Goal: Task Accomplishment & Management: Manage account settings

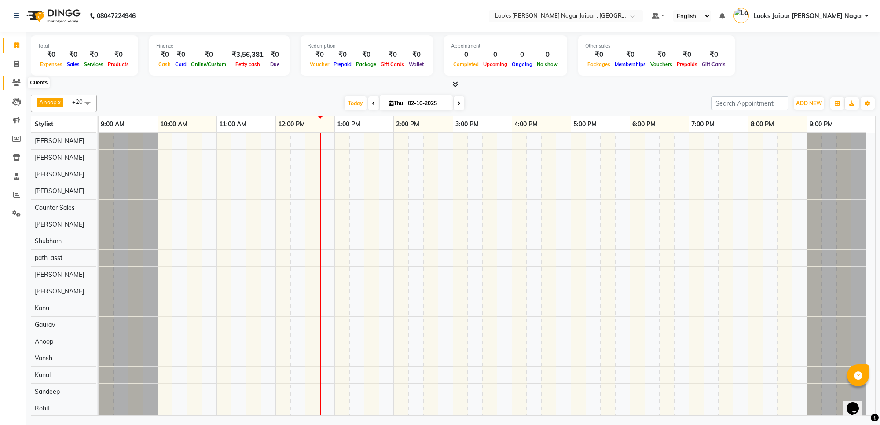
click at [12, 85] on icon at bounding box center [16, 82] width 8 height 7
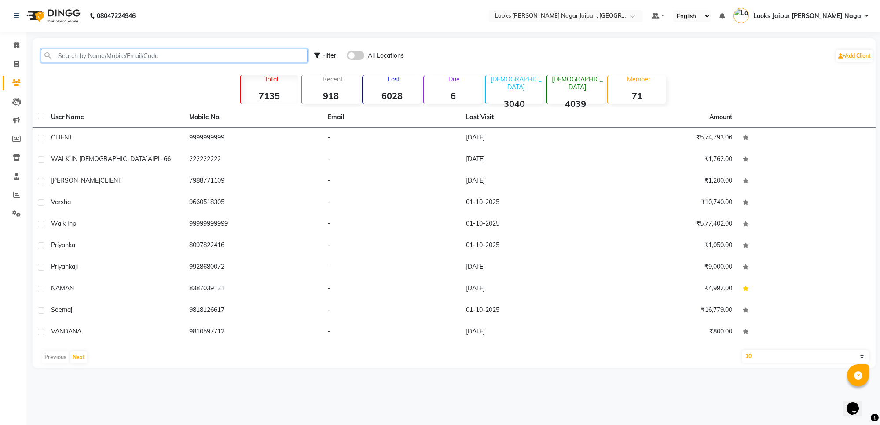
click at [103, 58] on input "text" at bounding box center [174, 56] width 267 height 14
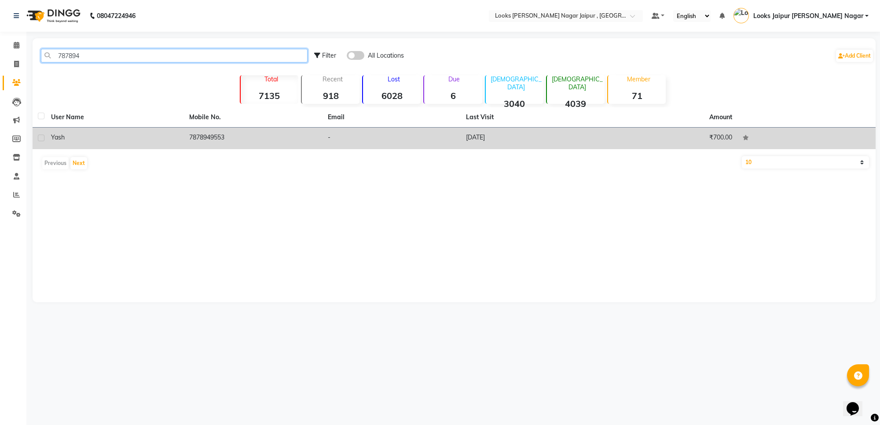
type input "787894"
click at [180, 139] on td "yash" at bounding box center [115, 139] width 138 height 22
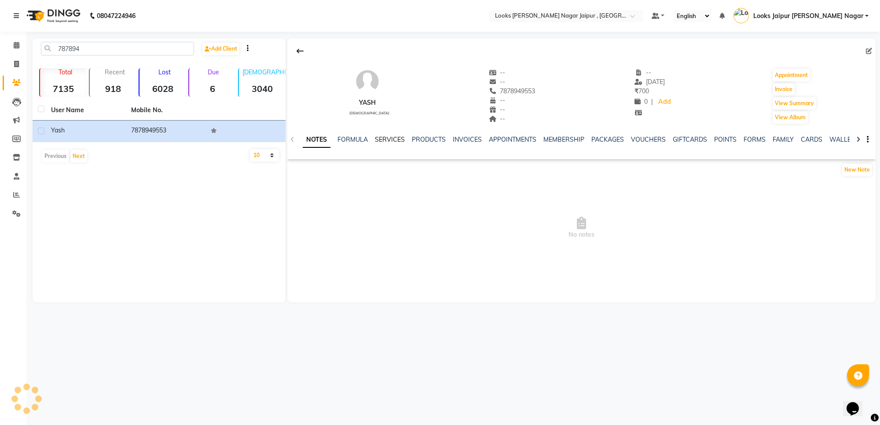
click at [379, 142] on link "SERVICES" at bounding box center [390, 140] width 30 height 8
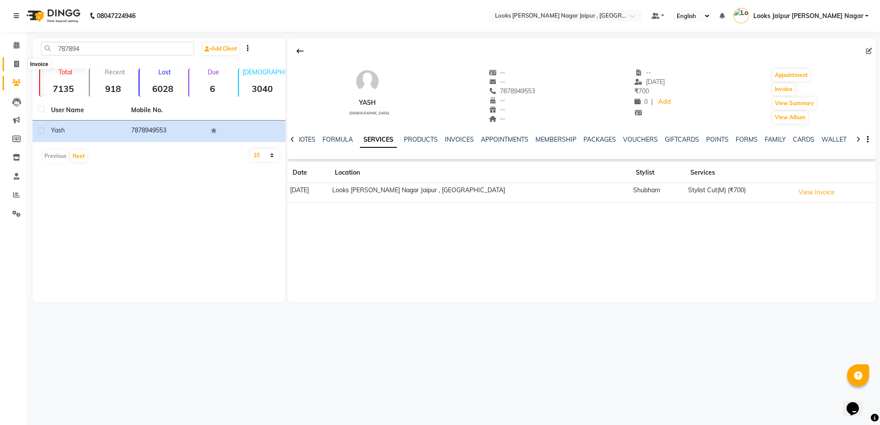
click at [12, 62] on span at bounding box center [16, 64] width 15 height 10
select select "service"
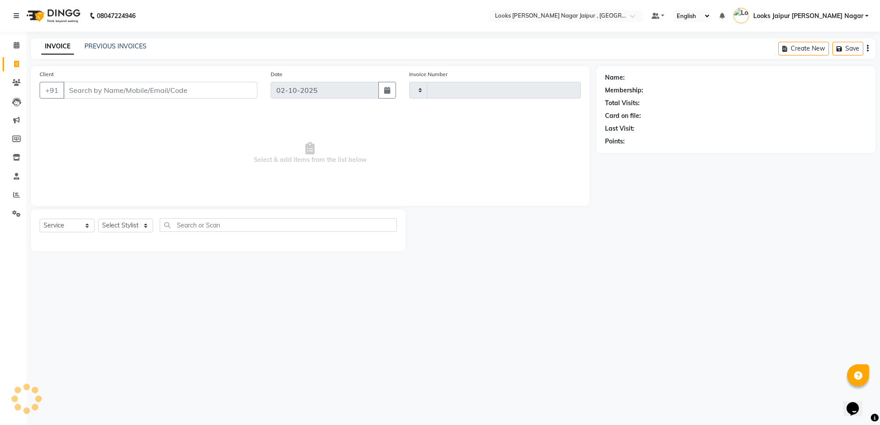
type input "4112"
select select "4317"
click at [92, 95] on input "Client" at bounding box center [160, 90] width 194 height 17
click at [92, 90] on input "Client" at bounding box center [160, 90] width 194 height 17
type input "7878257806"
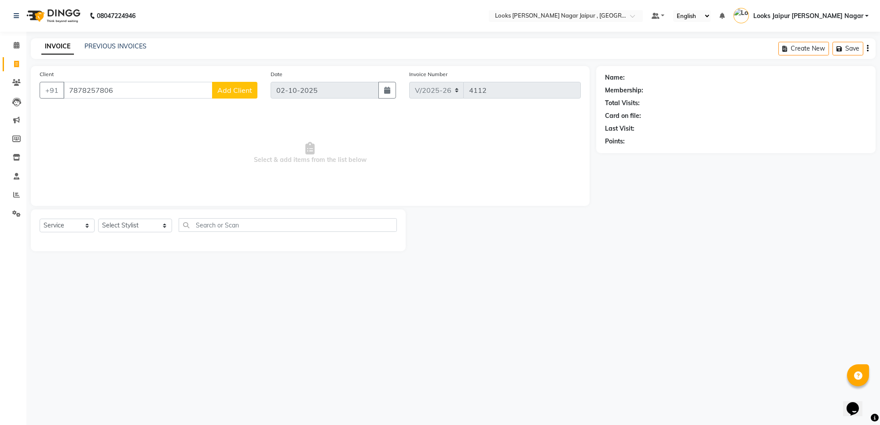
click at [238, 92] on span "Add Client" at bounding box center [234, 90] width 35 height 9
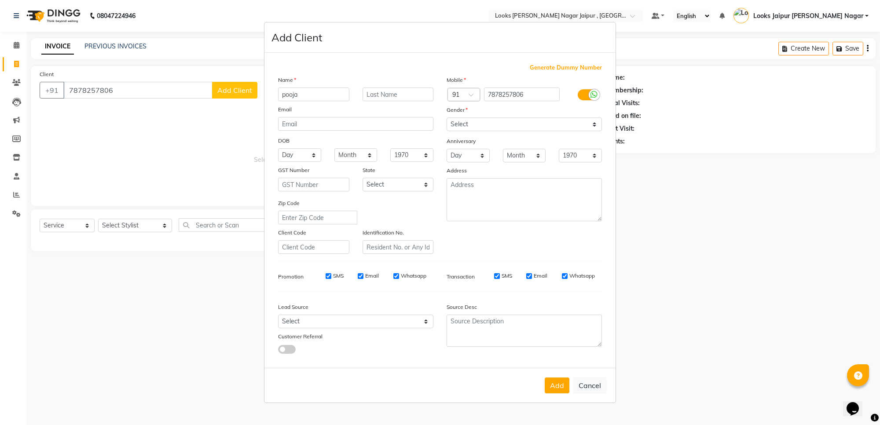
click at [284, 94] on input "pooja" at bounding box center [313, 95] width 71 height 14
type input "Pooja"
drag, startPoint x: 483, startPoint y: 124, endPoint x: 480, endPoint y: 129, distance: 5.9
click at [483, 124] on select "Select Male Female Other Prefer Not To Say" at bounding box center [524, 125] width 155 height 14
select select "female"
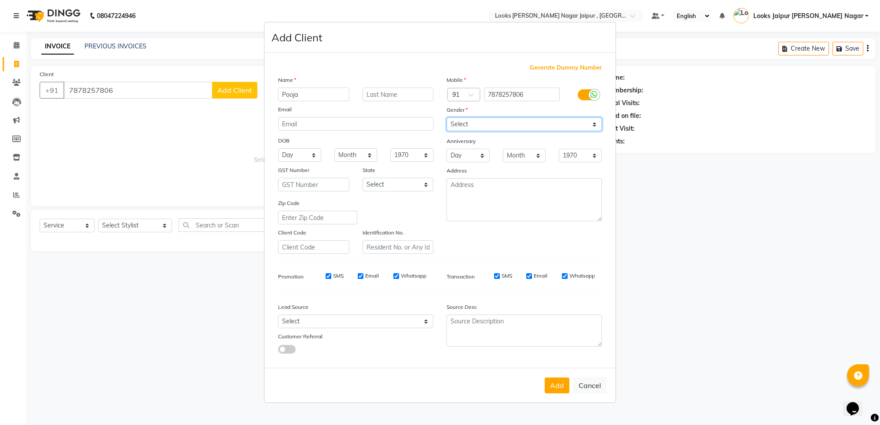
click at [447, 118] on select "Select Male Female Other Prefer Not To Say" at bounding box center [524, 125] width 155 height 14
click at [557, 389] on button "Add" at bounding box center [557, 386] width 25 height 16
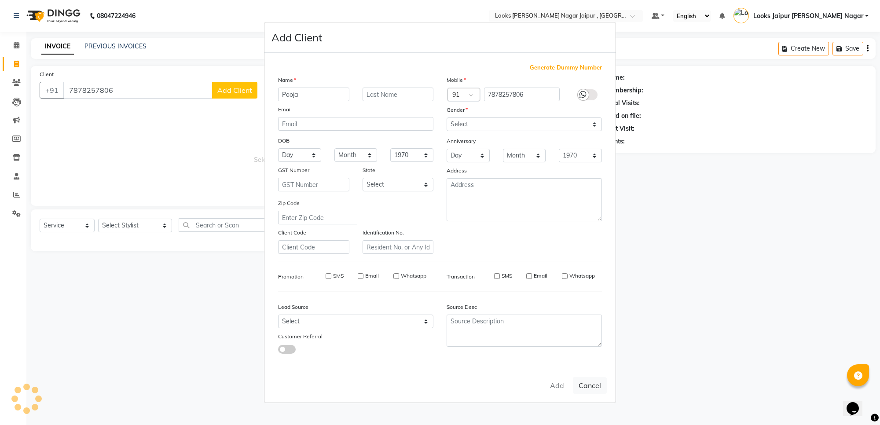
select select
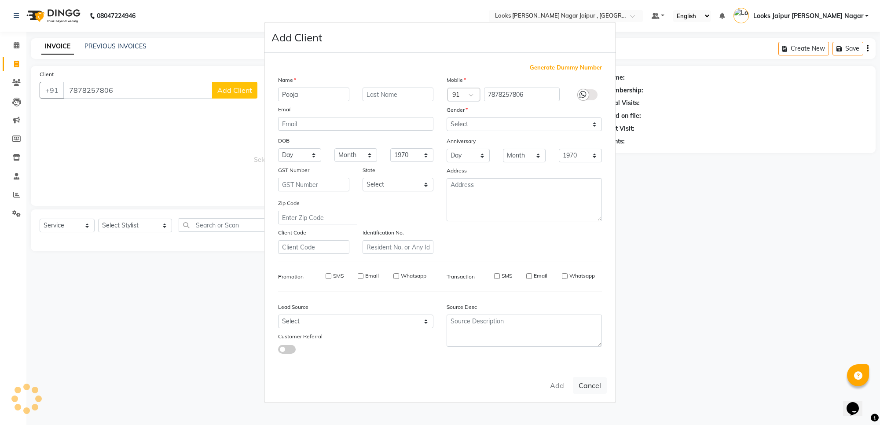
select select
checkbox input "false"
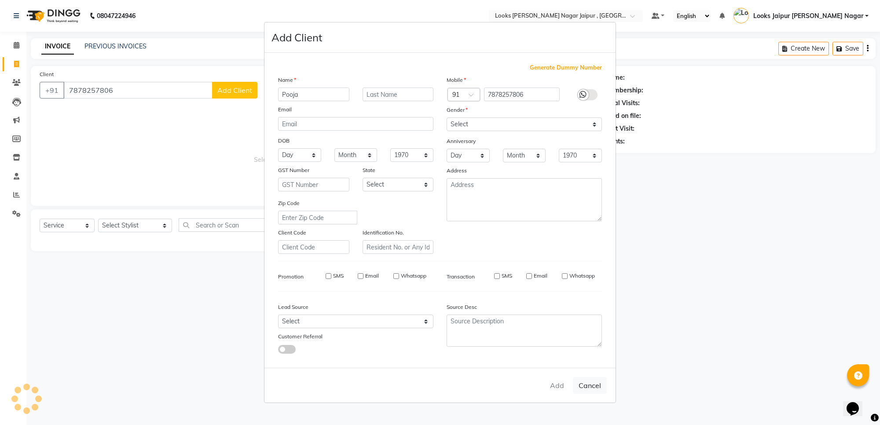
checkbox input "false"
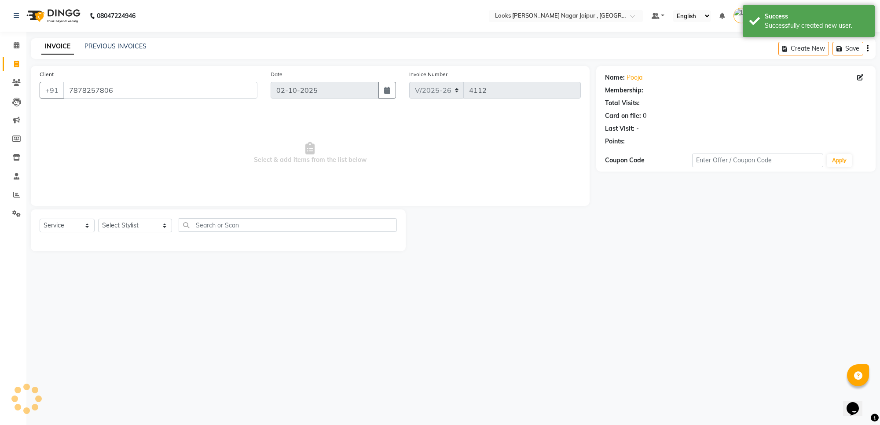
select select "1: Object"
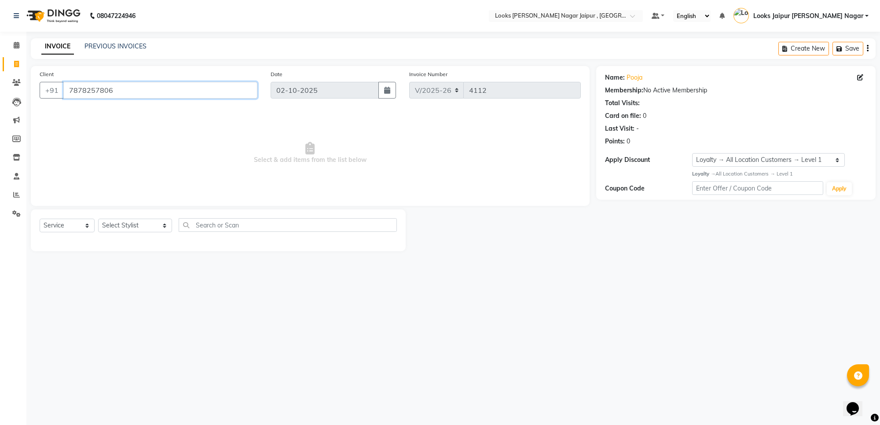
click at [186, 90] on input "7878257806" at bounding box center [160, 90] width 194 height 17
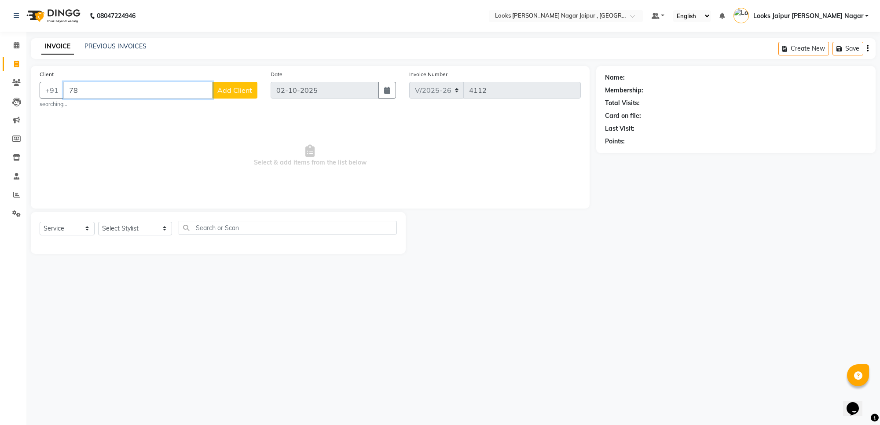
type input "7"
type input "8898121546"
click at [232, 82] on button "Add Client" at bounding box center [234, 90] width 45 height 17
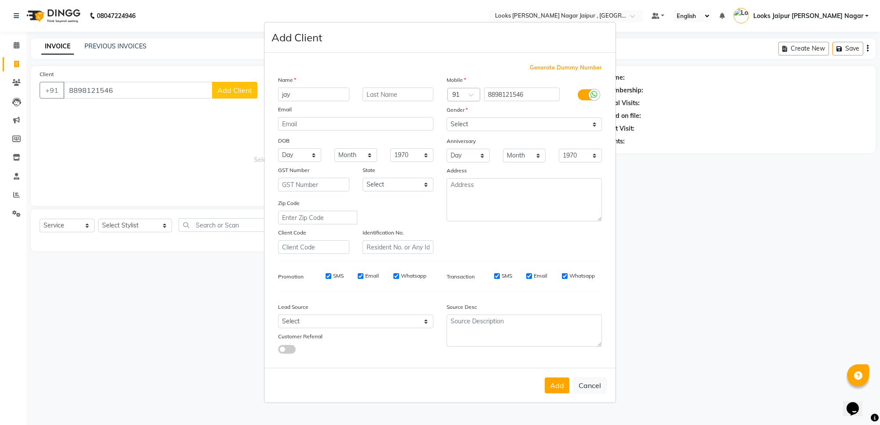
type input "jay"
drag, startPoint x: 514, startPoint y: 119, endPoint x: 514, endPoint y: 131, distance: 12.3
click at [514, 119] on select "Select Male Female Other Prefer Not To Say" at bounding box center [524, 125] width 155 height 14
select select "male"
click at [447, 118] on select "Select Male Female Other Prefer Not To Say" at bounding box center [524, 125] width 155 height 14
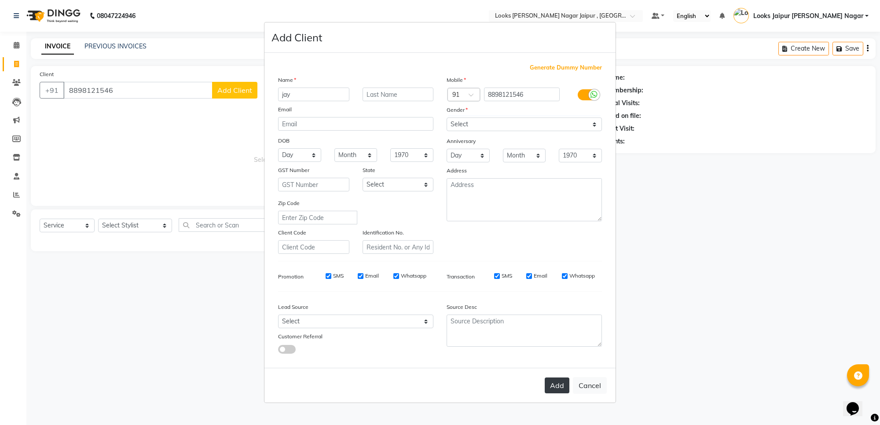
click at [564, 386] on button "Add" at bounding box center [557, 386] width 25 height 16
select select
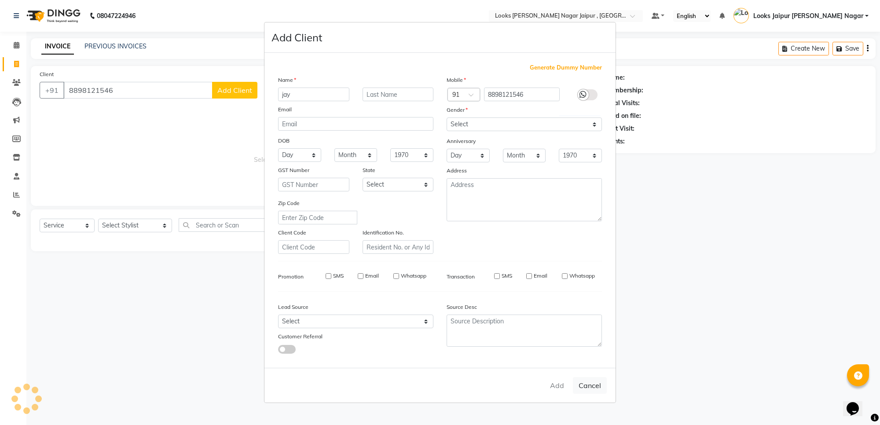
select select
checkbox input "false"
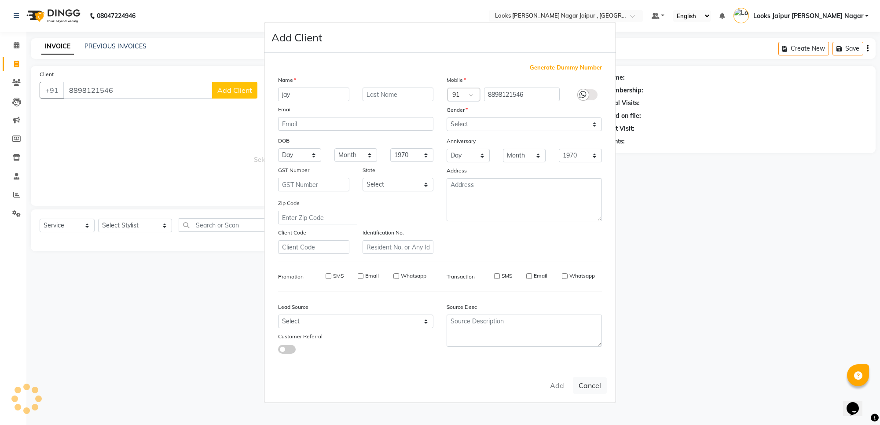
checkbox input "false"
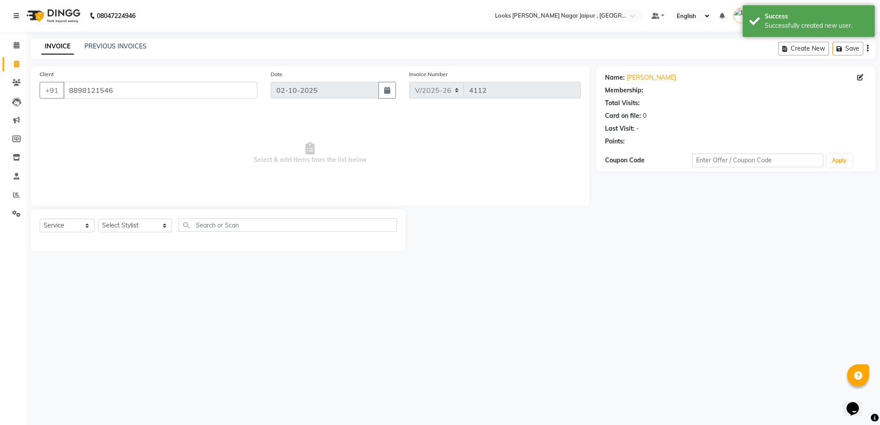
select select "1: Object"
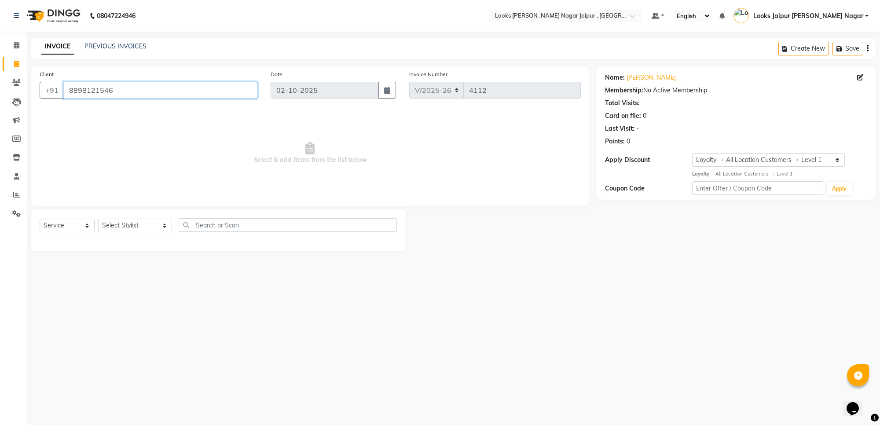
click at [144, 89] on input "8898121546" at bounding box center [160, 90] width 194 height 17
type input "8"
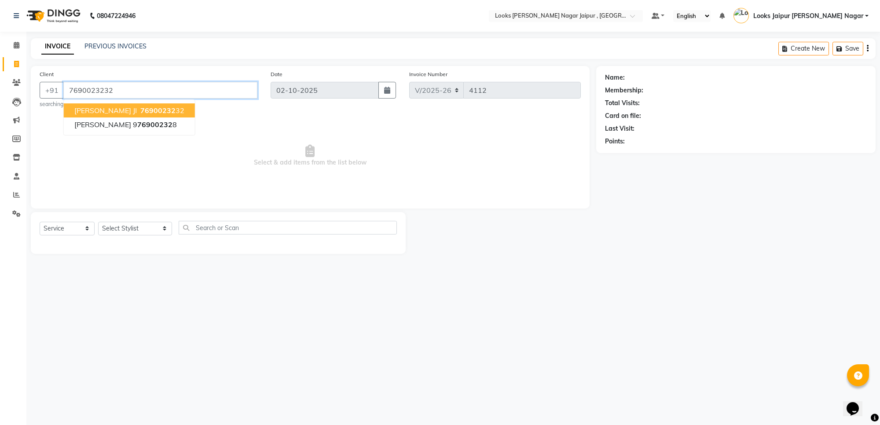
type input "7690023232"
select select "1: Object"
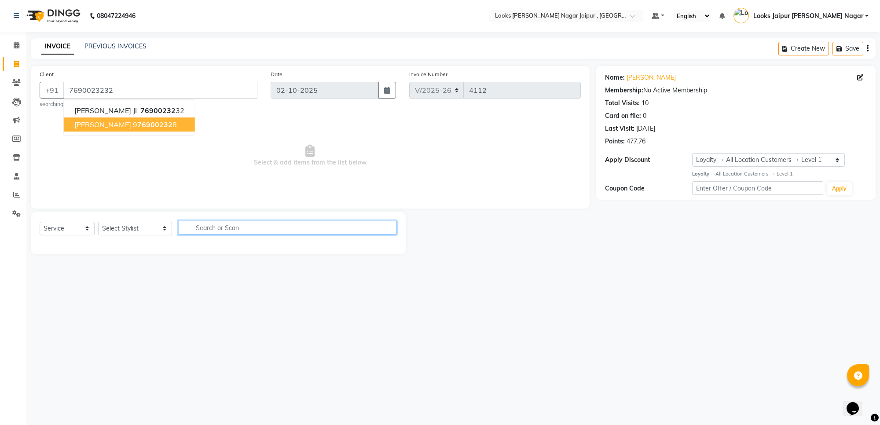
click at [296, 223] on input "text" at bounding box center [288, 228] width 218 height 14
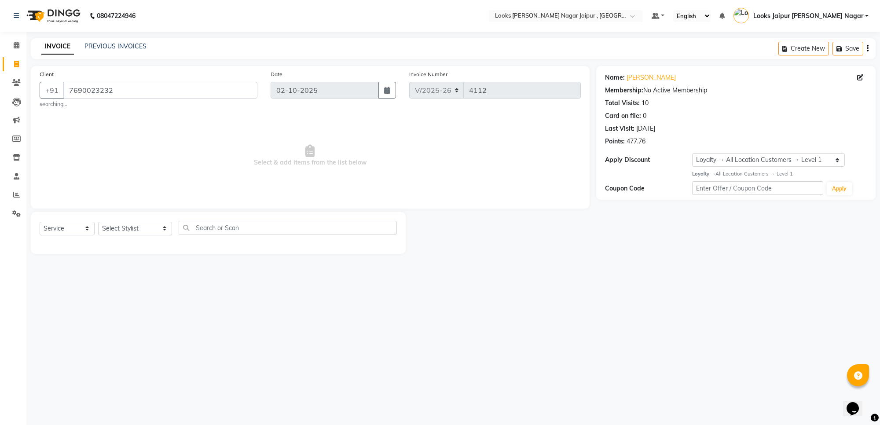
click at [106, 152] on span "Select & add items from the list below" at bounding box center [310, 156] width 541 height 88
click at [12, 190] on span at bounding box center [16, 195] width 15 height 10
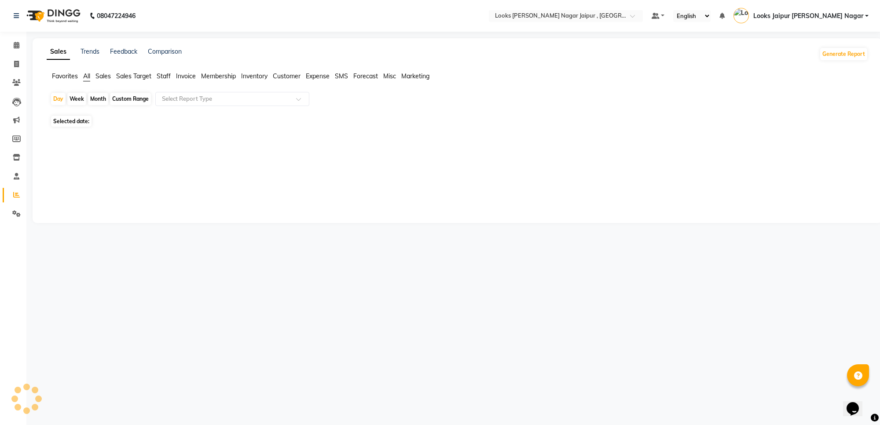
click at [171, 75] on span "Staff" at bounding box center [164, 76] width 14 height 8
click at [109, 109] on div "Day Week Month Custom Range Select Report Type Selected date: 02-10-2025 ★ Mark…" at bounding box center [458, 152] width 822 height 120
click at [110, 111] on span "Selected date: 02-10-2025" at bounding box center [86, 115] width 70 height 11
select select "10"
select select "2025"
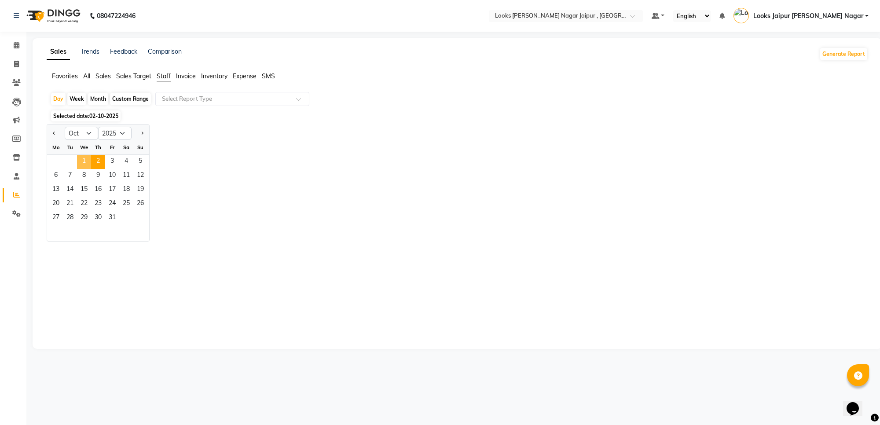
click at [89, 161] on span "1" at bounding box center [84, 162] width 14 height 14
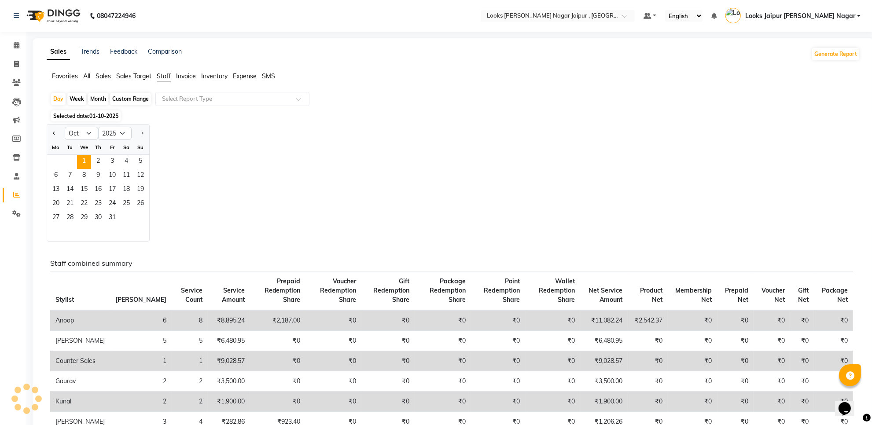
click at [378, 125] on div "Jan Feb Mar Apr May Jun Jul Aug Sep Oct Nov Dec 2015 2016 2017 2018 2019 2020 2…" at bounding box center [453, 183] width 813 height 118
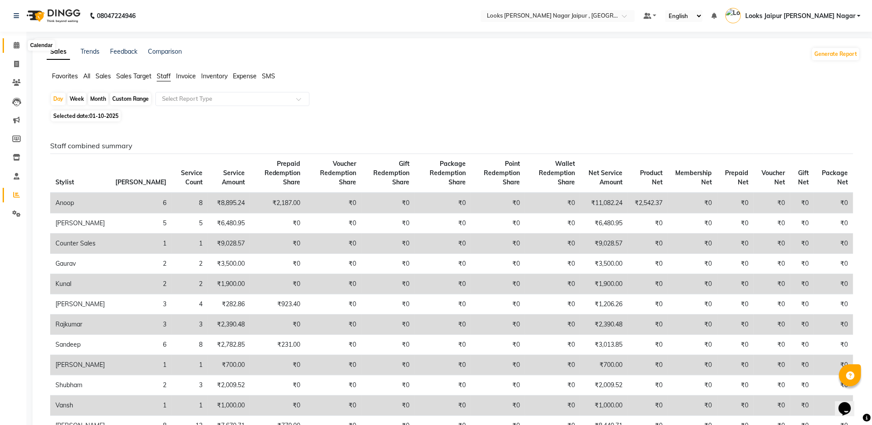
click at [19, 43] on span at bounding box center [16, 45] width 15 height 10
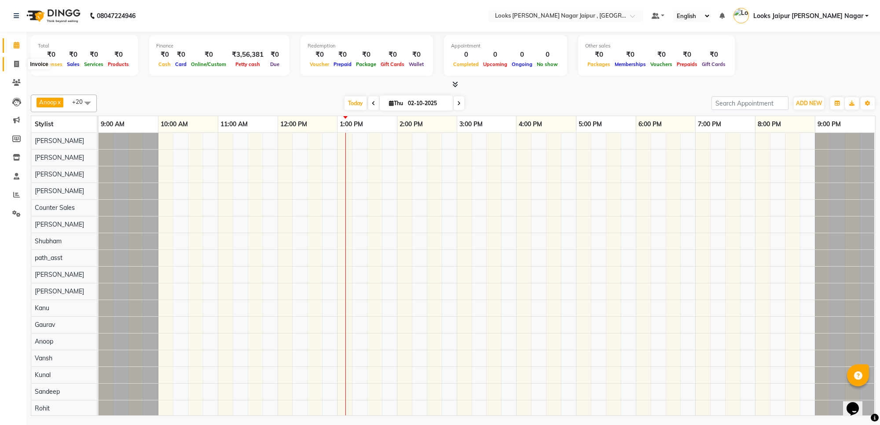
drag, startPoint x: 9, startPoint y: 65, endPoint x: 8, endPoint y: 61, distance: 4.5
click at [9, 65] on span at bounding box center [16, 64] width 15 height 10
select select "service"
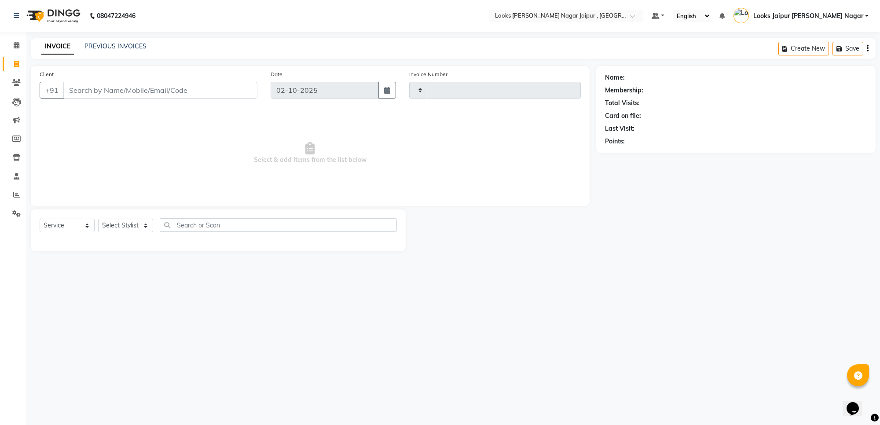
type input "4112"
select select "4317"
click at [111, 48] on link "PREVIOUS INVOICES" at bounding box center [116, 46] width 62 height 8
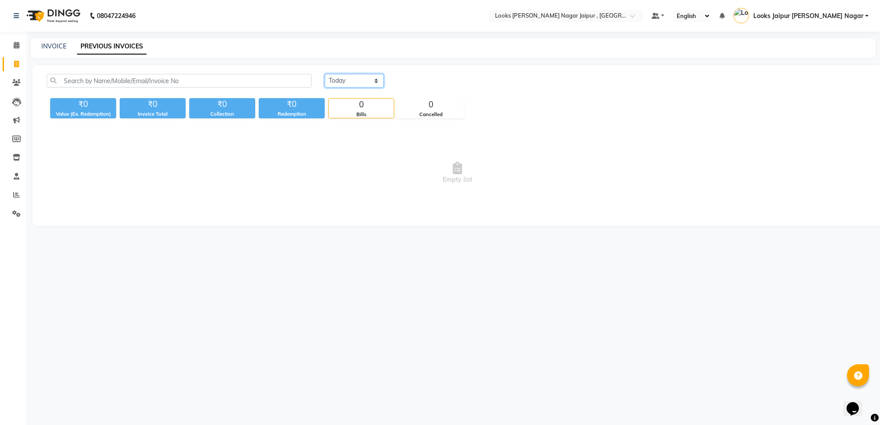
click at [361, 77] on select "[DATE] [DATE] Custom Range" at bounding box center [354, 81] width 59 height 14
select select "[DATE]"
click at [325, 74] on select "[DATE] [DATE] Custom Range" at bounding box center [354, 81] width 59 height 14
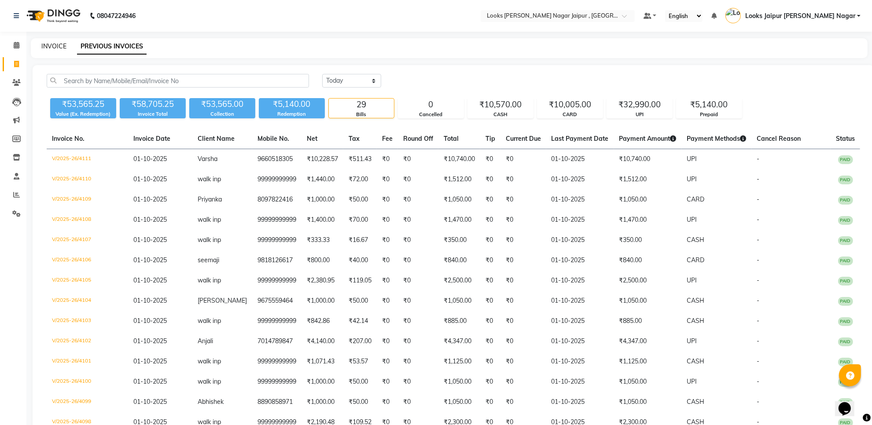
click at [51, 44] on link "INVOICE" at bounding box center [53, 46] width 25 height 8
select select "service"
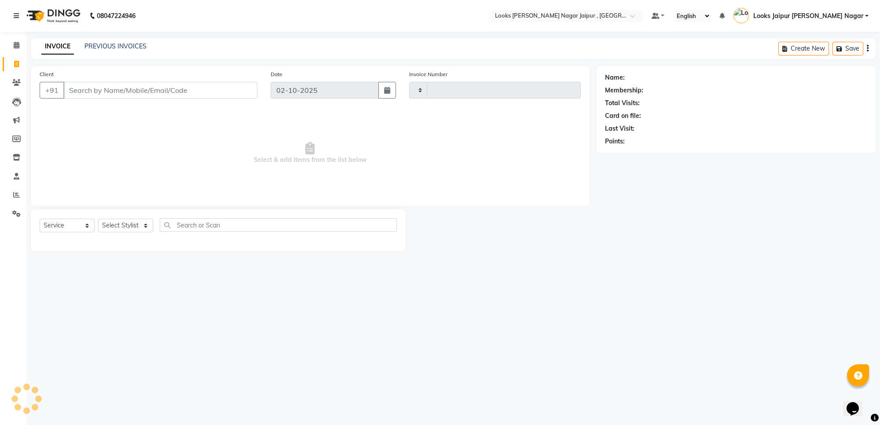
type input "4112"
select select "4317"
click at [161, 88] on input "Client" at bounding box center [160, 90] width 194 height 17
type input "7062625635"
click at [251, 97] on button "Add Client" at bounding box center [234, 90] width 45 height 17
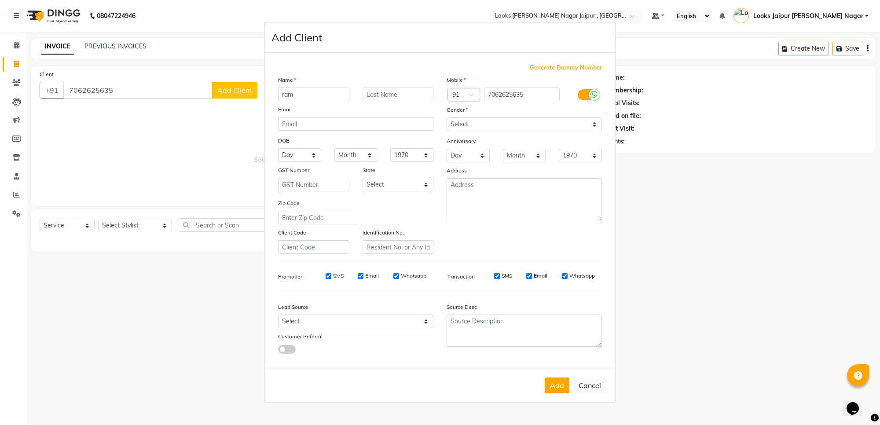
type input "ram"
click at [483, 128] on select "Select Male Female Other Prefer Not To Say" at bounding box center [524, 125] width 155 height 14
select select "male"
click at [447, 118] on select "Select Male Female Other Prefer Not To Say" at bounding box center [524, 125] width 155 height 14
click at [544, 378] on div "Add Cancel" at bounding box center [440, 385] width 351 height 35
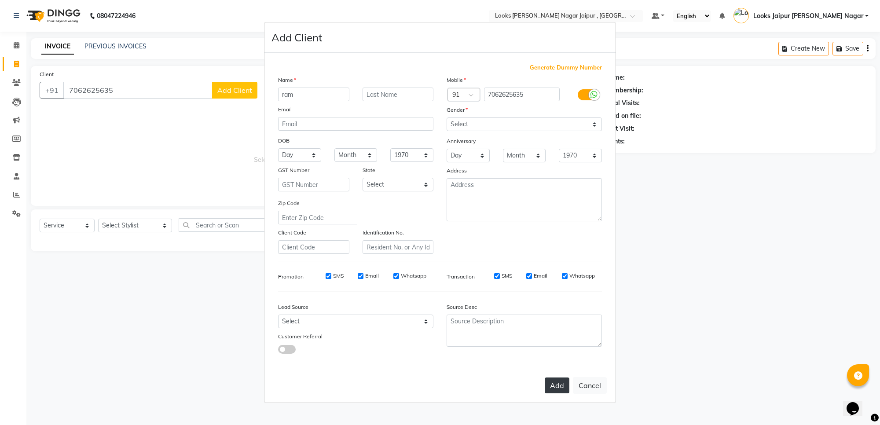
click at [563, 380] on button "Add" at bounding box center [557, 386] width 25 height 16
select select
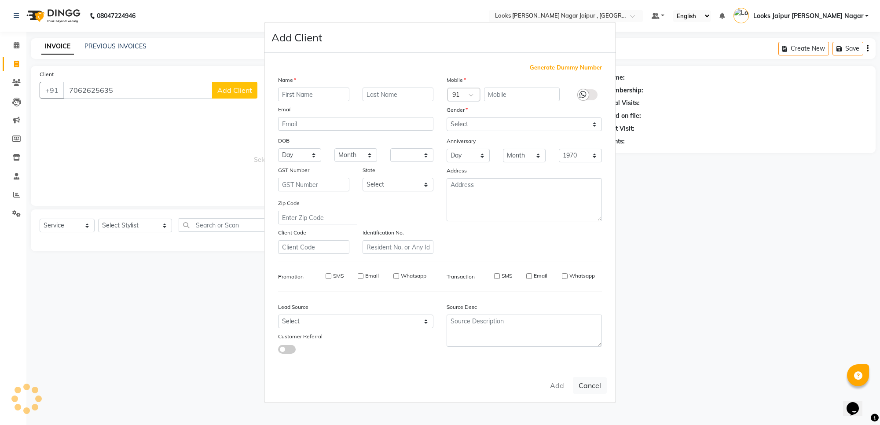
select select
checkbox input "false"
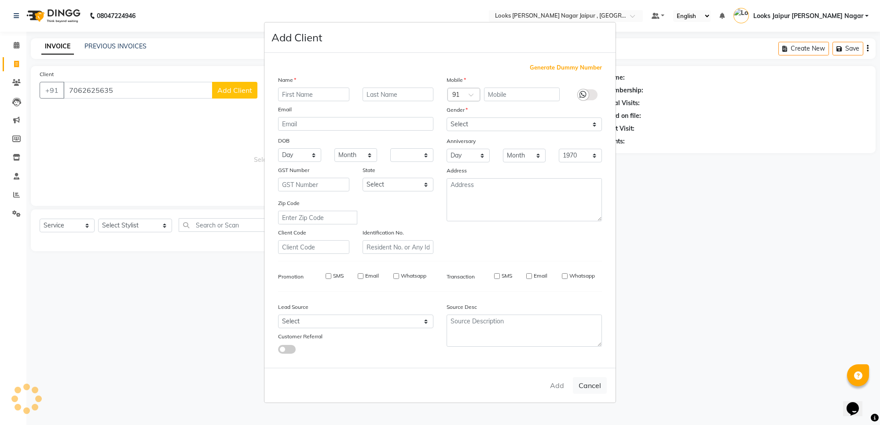
checkbox input "false"
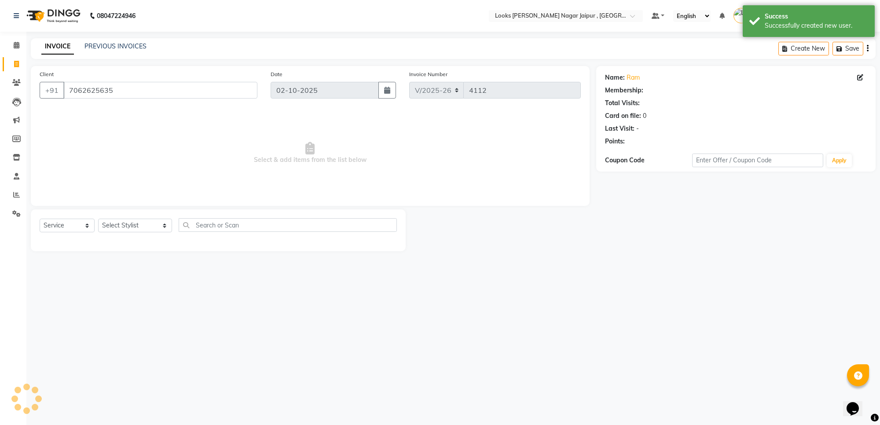
select select "1: Object"
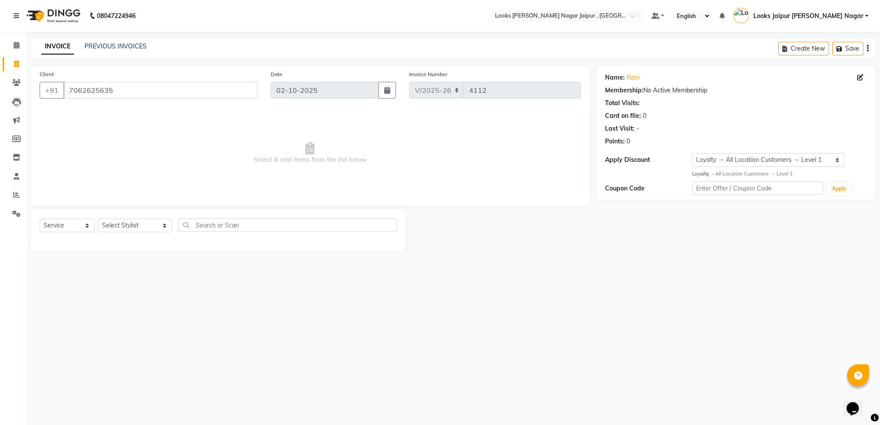
click at [118, 53] on div "INVOICE PREVIOUS INVOICES Create New Save" at bounding box center [453, 48] width 845 height 21
click at [148, 43] on div "INVOICE PREVIOUS INVOICES" at bounding box center [94, 47] width 126 height 10
click at [139, 47] on link "PREVIOUS INVOICES" at bounding box center [116, 46] width 62 height 8
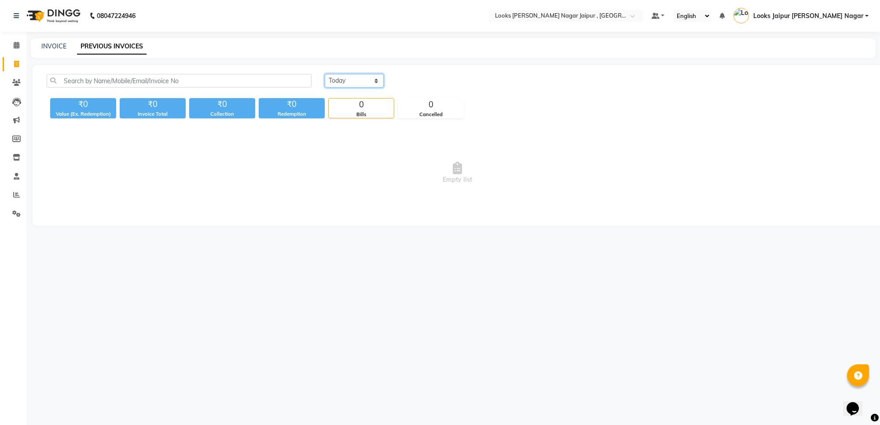
click at [371, 78] on select "[DATE] [DATE] Custom Range" at bounding box center [354, 81] width 59 height 14
click at [325, 74] on select "[DATE] [DATE] Custom Range" at bounding box center [354, 81] width 59 height 14
click at [371, 85] on select "[DATE] [DATE] Custom Range" at bounding box center [354, 81] width 59 height 14
select select "[DATE]"
click at [325, 74] on select "[DATE] [DATE] Custom Range" at bounding box center [354, 81] width 59 height 14
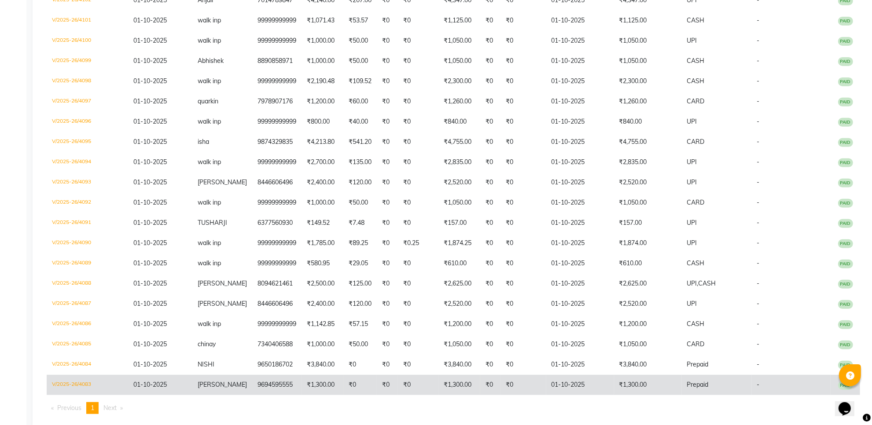
scroll to position [350, 0]
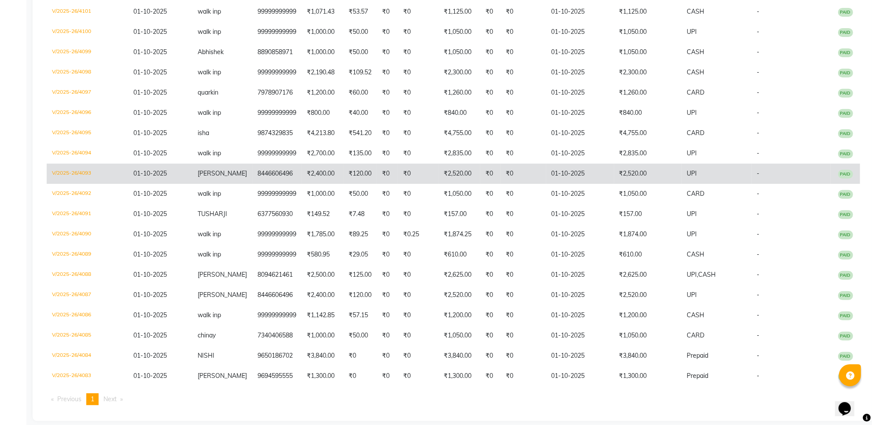
click at [839, 170] on span "PAID" at bounding box center [845, 174] width 15 height 9
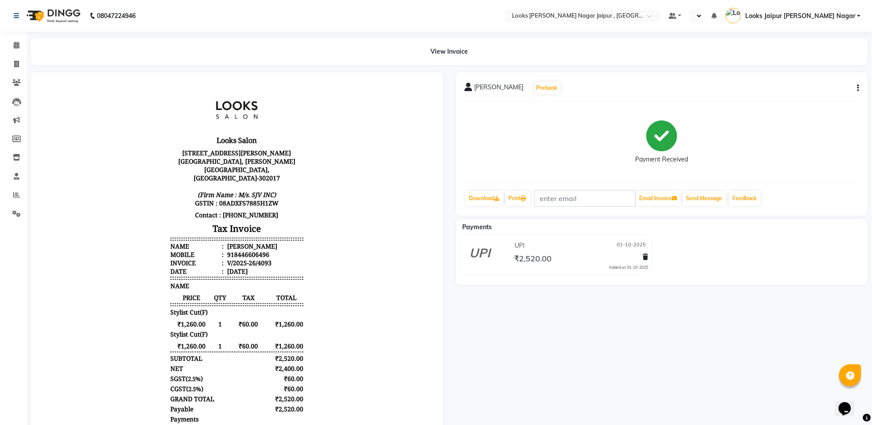
click at [858, 88] on icon "button" at bounding box center [858, 88] width 2 height 0
select select "en"
click at [812, 91] on div "Edit Item Staff" at bounding box center [814, 93] width 60 height 11
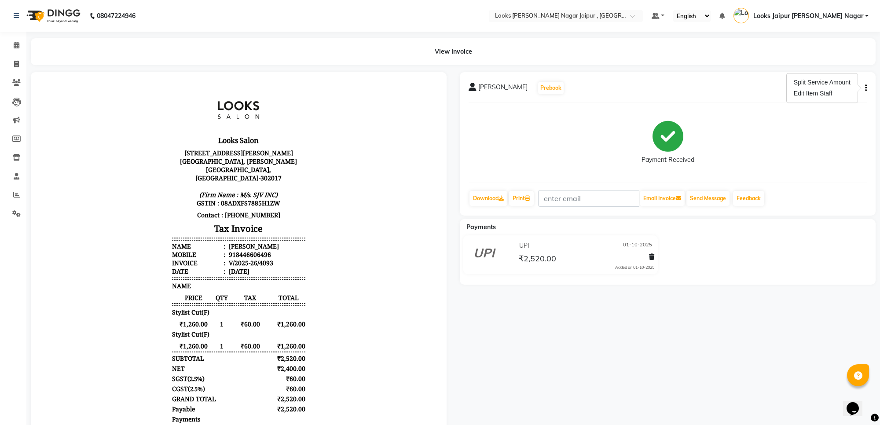
select select
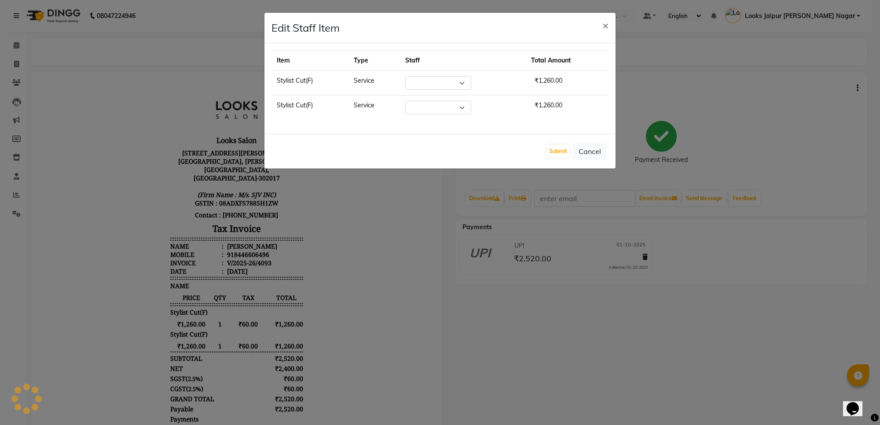
select select "23564"
select select "23560"
click at [431, 84] on select "Select Anjali_nail art Anoop [PERSON_NAME] Counter Sales [PERSON_NAME] Kunal Lo…" at bounding box center [416, 83] width 66 height 14
select select "23560"
click at [395, 76] on select "Select Anjali_nail art Anoop [PERSON_NAME] Counter Sales [PERSON_NAME] Kunal Lo…" at bounding box center [416, 83] width 66 height 14
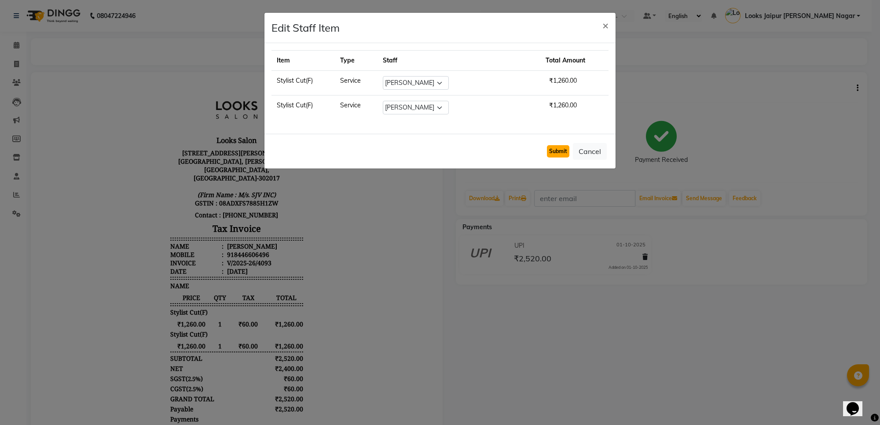
click at [562, 151] on button "Submit" at bounding box center [558, 151] width 22 height 12
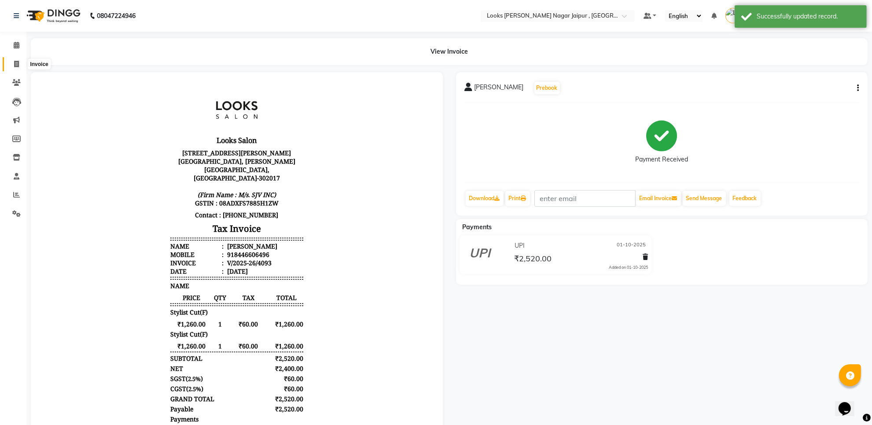
click at [15, 67] on icon at bounding box center [16, 64] width 5 height 7
select select "service"
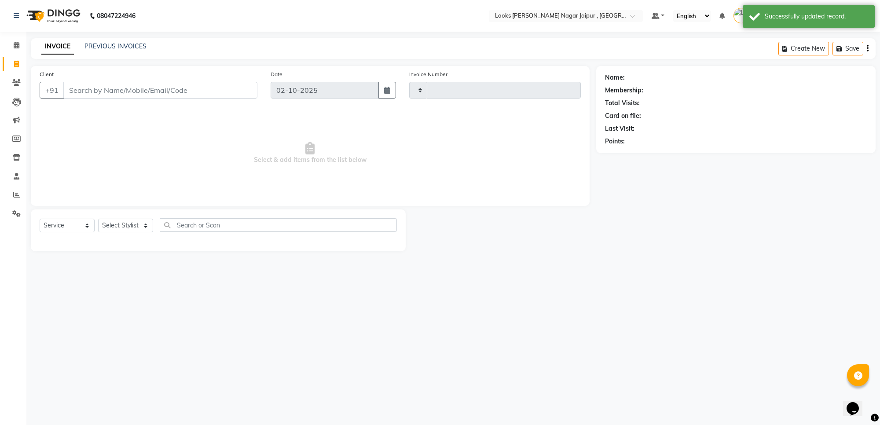
type input "4112"
select select "4317"
click at [139, 47] on link "PREVIOUS INVOICES" at bounding box center [116, 46] width 62 height 8
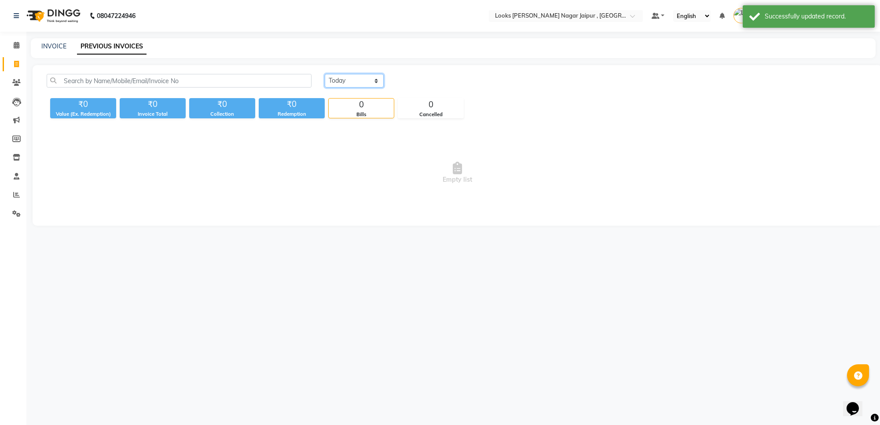
click at [372, 80] on select "[DATE] [DATE] Custom Range" at bounding box center [354, 81] width 59 height 14
select select "[DATE]"
click at [325, 74] on select "[DATE] [DATE] Custom Range" at bounding box center [354, 81] width 59 height 14
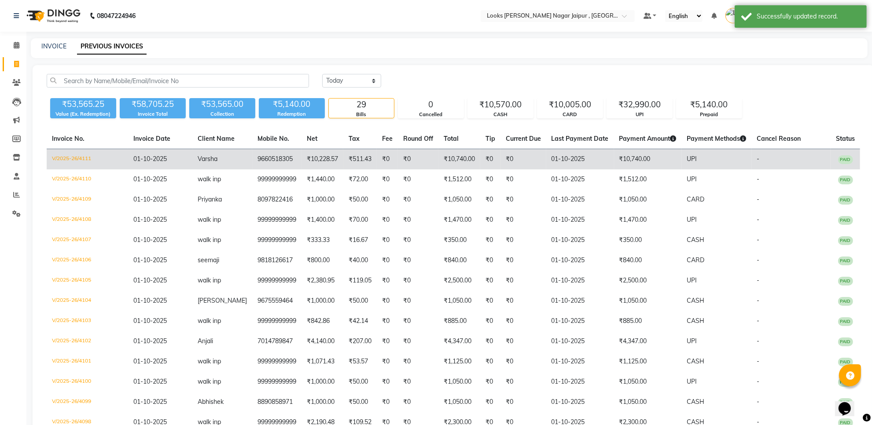
click at [849, 156] on span "PAID" at bounding box center [845, 159] width 15 height 9
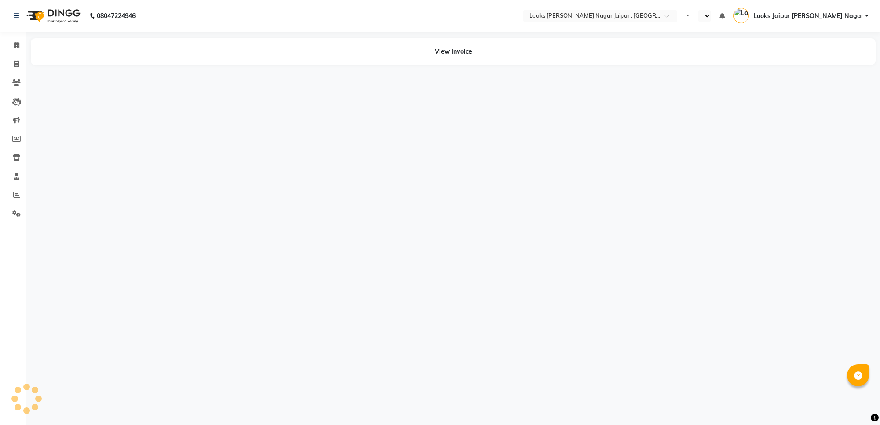
select select "en"
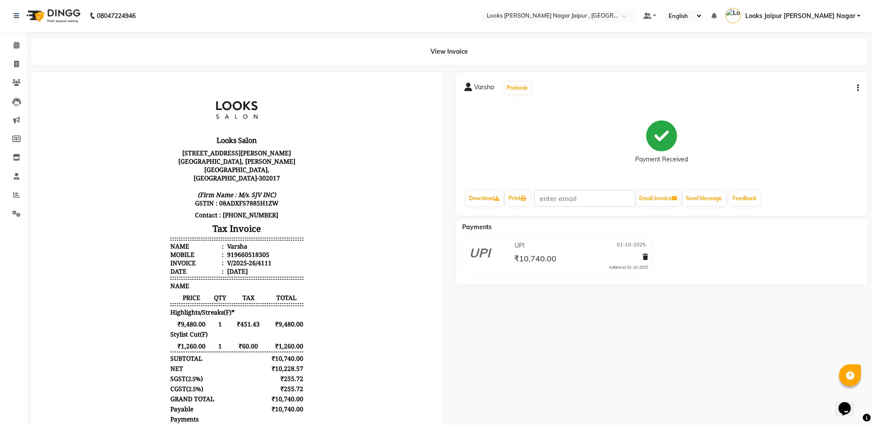
click at [857, 88] on icon "button" at bounding box center [858, 88] width 2 height 0
click at [797, 93] on div "Edit Item Staff" at bounding box center [814, 93] width 60 height 11
select select
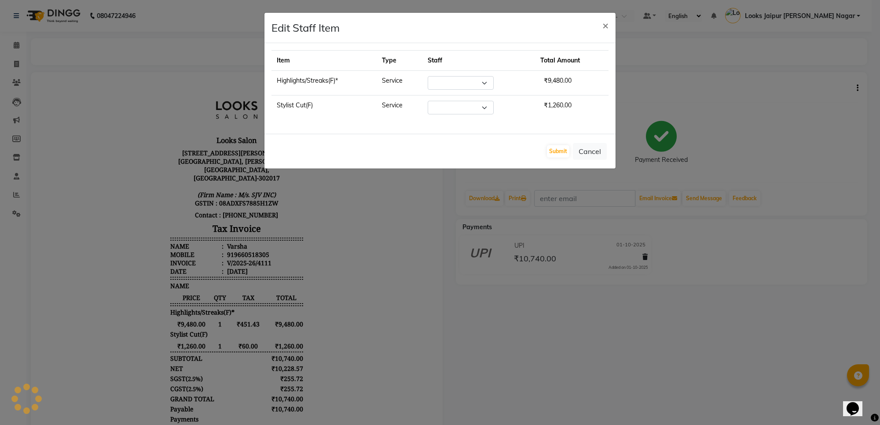
select select "23570"
select select "23560"
click at [467, 83] on select "Select Anjali_nail art Anoop [PERSON_NAME] Counter Sales [PERSON_NAME] Kunal Lo…" at bounding box center [437, 83] width 66 height 14
select select "23560"
click at [419, 76] on select "Select Anjali_nail art Anoop [PERSON_NAME] Counter Sales [PERSON_NAME] Kunal Lo…" at bounding box center [437, 83] width 66 height 14
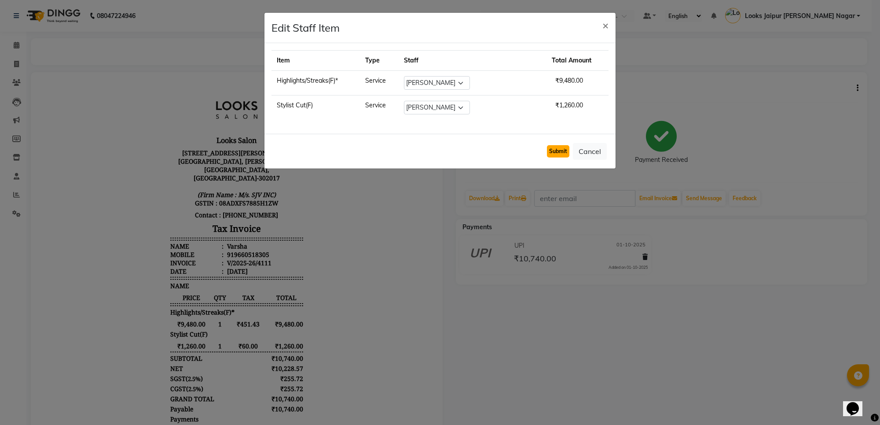
click at [560, 150] on button "Submit" at bounding box center [558, 151] width 22 height 12
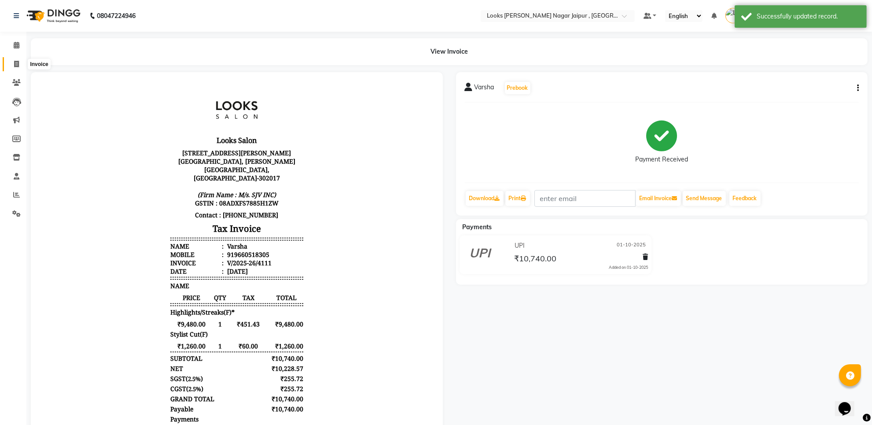
click at [10, 62] on span at bounding box center [16, 64] width 15 height 10
select select "service"
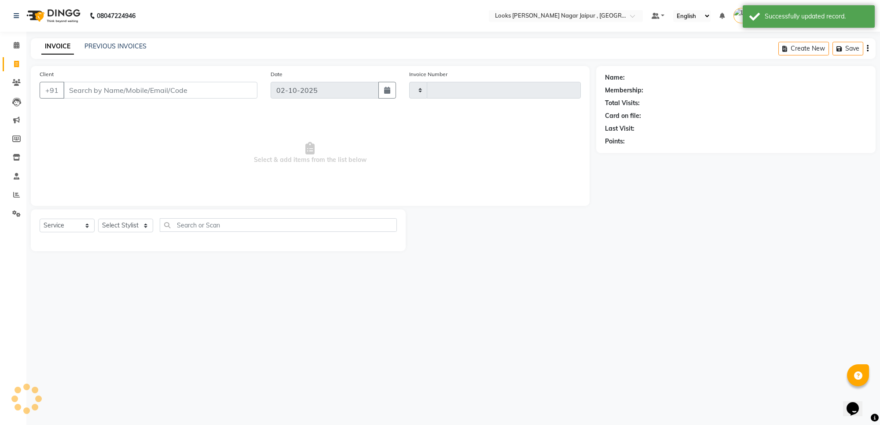
type input "4112"
select select "4317"
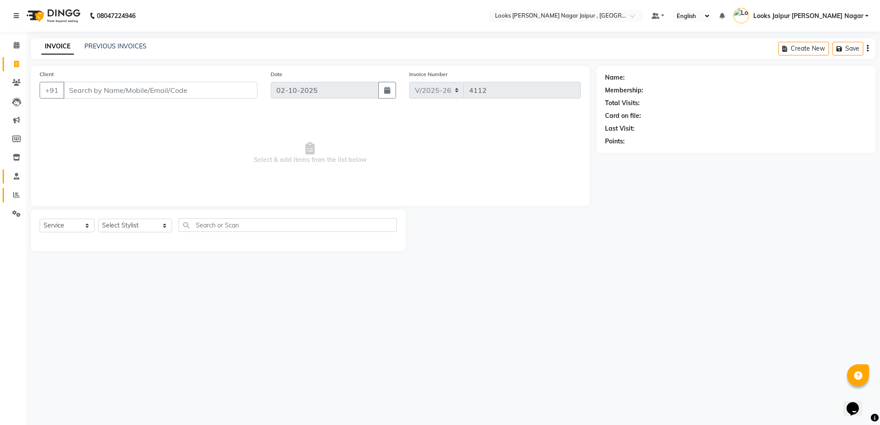
click at [20, 189] on link "Reports" at bounding box center [13, 195] width 21 height 15
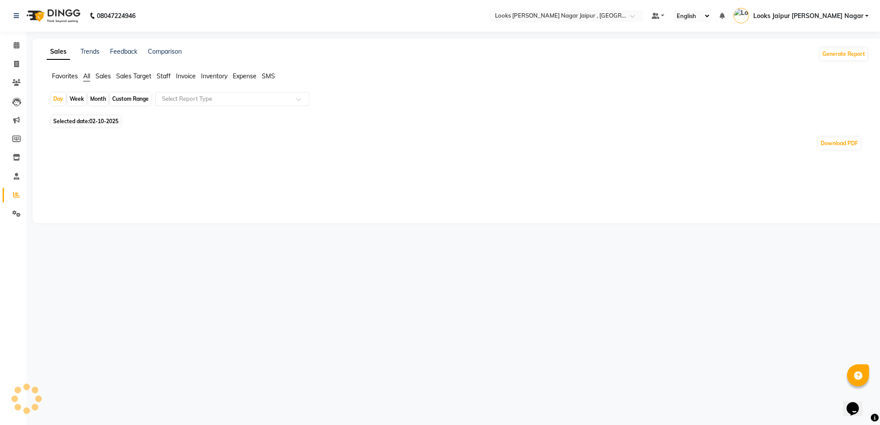
click at [166, 83] on div "Favorites All Sales Sales Target Staff Invoice Inventory Expense SMS" at bounding box center [457, 80] width 835 height 17
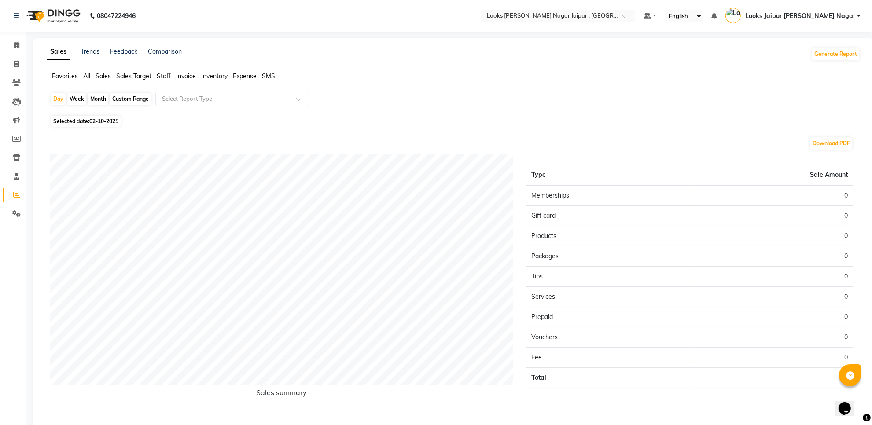
click at [169, 74] on span "Staff" at bounding box center [164, 76] width 14 height 8
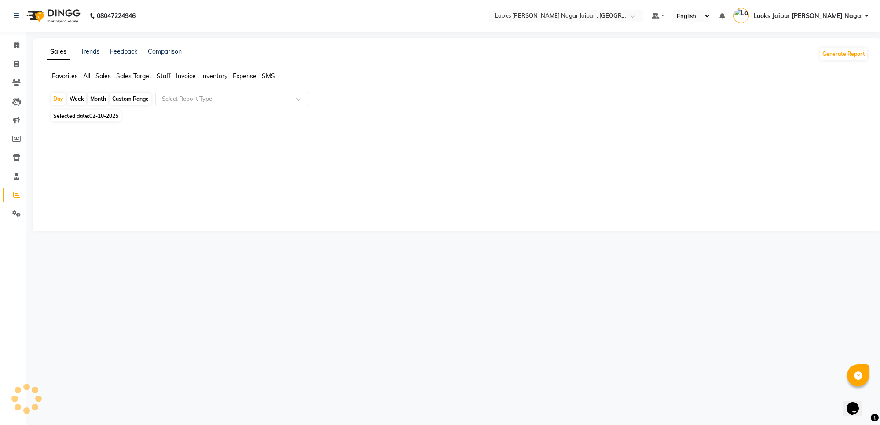
click at [103, 114] on span "02-10-2025" at bounding box center [103, 116] width 29 height 7
select select "10"
select select "2025"
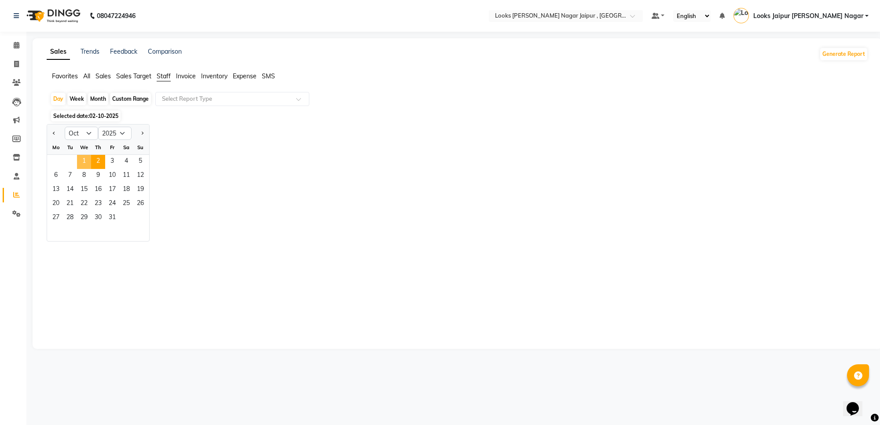
click at [88, 159] on span "1" at bounding box center [84, 162] width 14 height 14
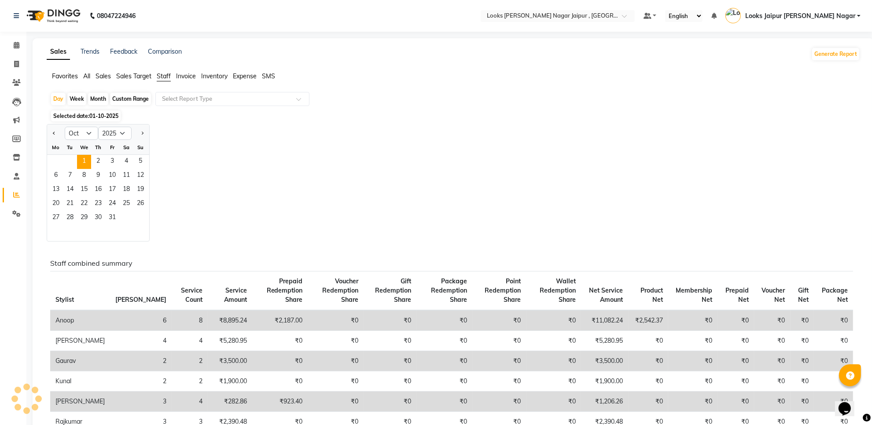
click at [430, 146] on div "Jan Feb Mar Apr May Jun Jul Aug Sep Oct Nov Dec 2015 2016 2017 2018 2019 2020 2…" at bounding box center [453, 183] width 813 height 118
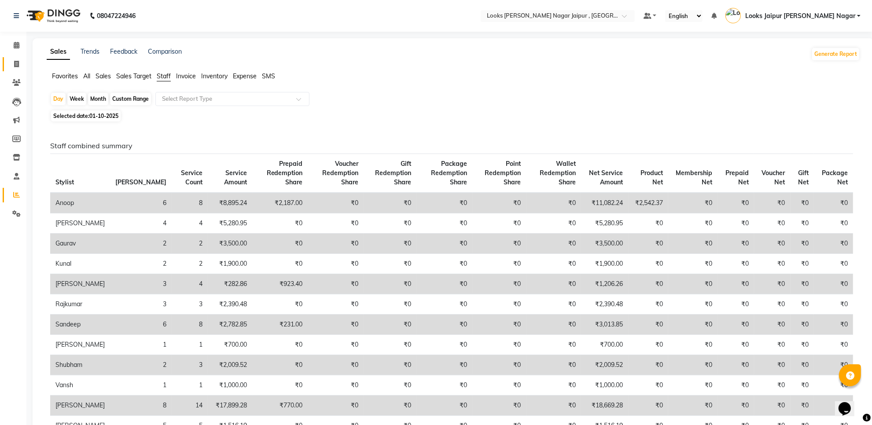
click at [15, 58] on link "Invoice" at bounding box center [13, 64] width 21 height 15
select select "service"
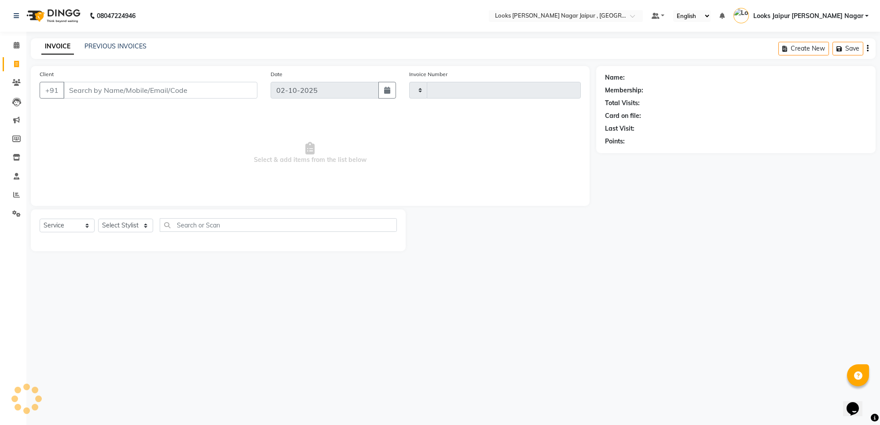
type input "4112"
select select "4317"
click at [125, 46] on link "PREVIOUS INVOICES" at bounding box center [116, 46] width 62 height 8
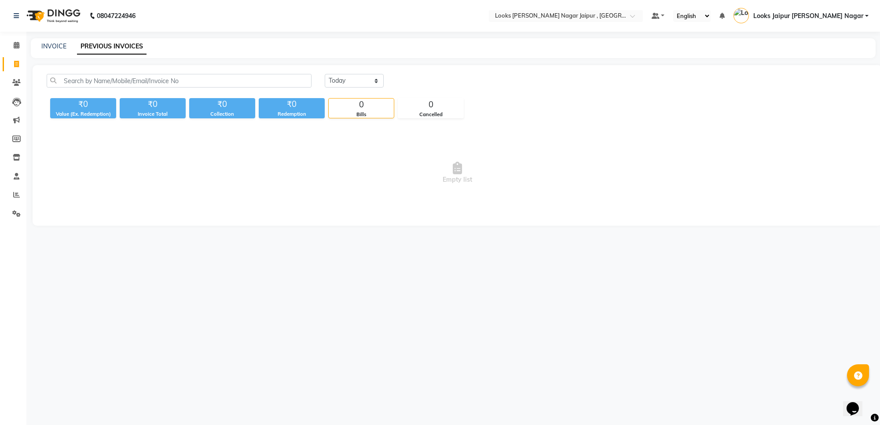
click at [44, 39] on div "INVOICE PREVIOUS INVOICES" at bounding box center [453, 48] width 845 height 20
click at [50, 45] on link "INVOICE" at bounding box center [53, 46] width 25 height 8
select select "service"
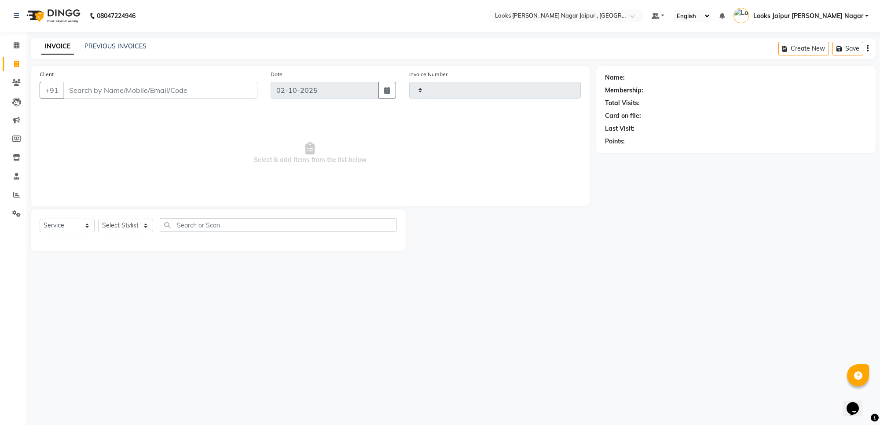
type input "4112"
select select "4317"
click at [104, 42] on div "PREVIOUS INVOICES" at bounding box center [116, 46] width 62 height 9
click at [141, 49] on link "PREVIOUS INVOICES" at bounding box center [116, 46] width 62 height 8
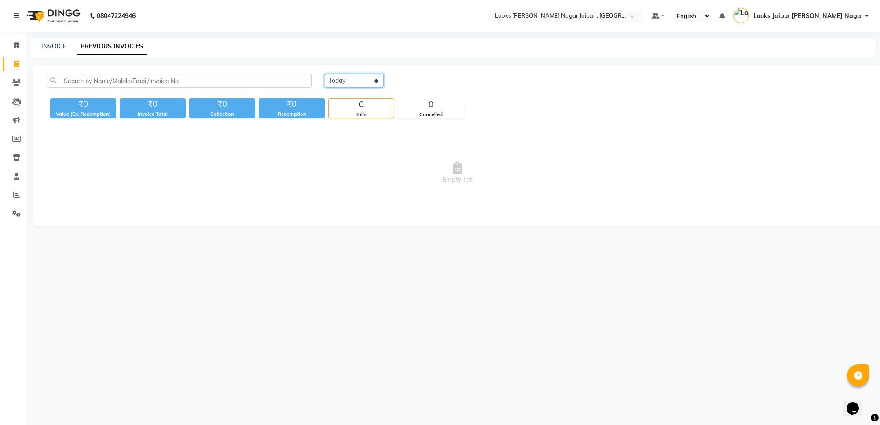
click at [336, 85] on select "[DATE] [DATE] Custom Range" at bounding box center [354, 81] width 59 height 14
select select "[DATE]"
click at [325, 74] on select "[DATE] [DATE] Custom Range" at bounding box center [354, 81] width 59 height 14
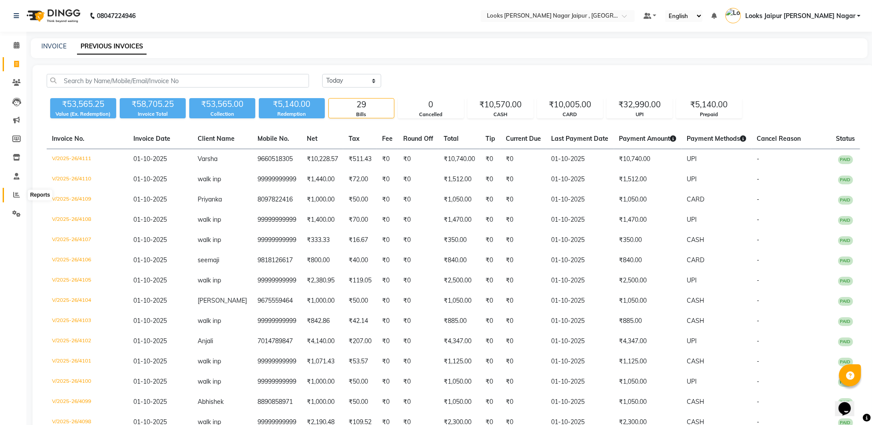
click at [17, 197] on icon at bounding box center [16, 194] width 7 height 7
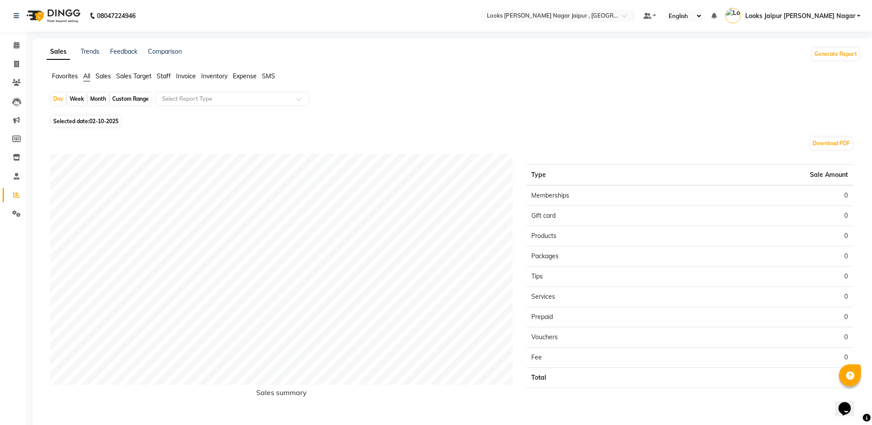
drag, startPoint x: 162, startPoint y: 75, endPoint x: 173, endPoint y: 88, distance: 17.1
click at [161, 75] on span "Staff" at bounding box center [164, 76] width 14 height 8
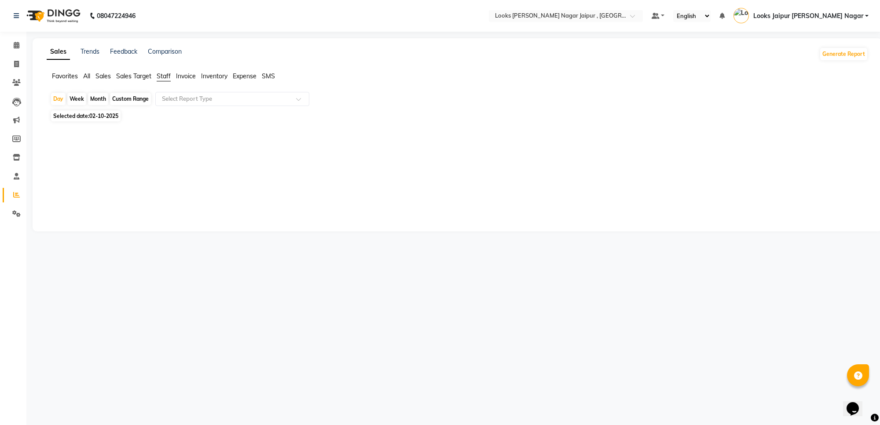
click at [97, 118] on span "02-10-2025" at bounding box center [103, 116] width 29 height 7
select select "10"
select select "2025"
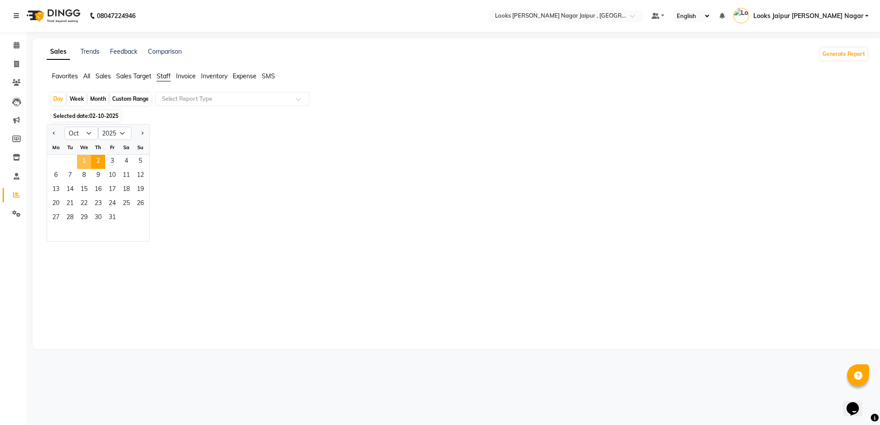
click at [81, 159] on span "1" at bounding box center [84, 162] width 14 height 14
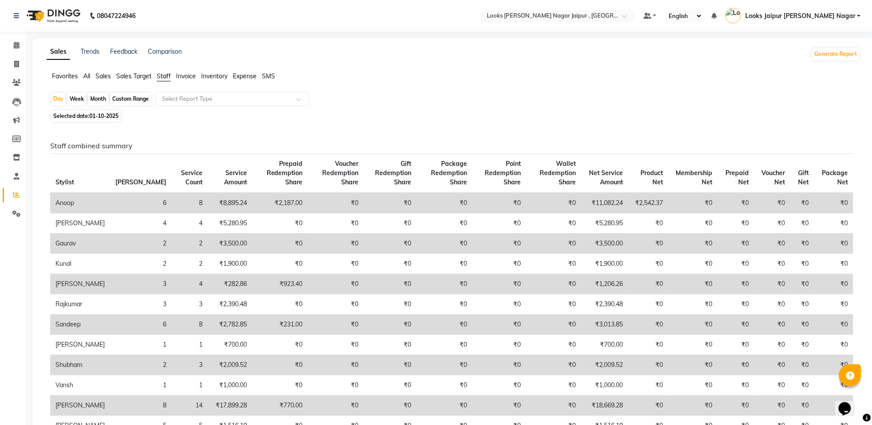
scroll to position [165, 0]
